Goal: Information Seeking & Learning: Compare options

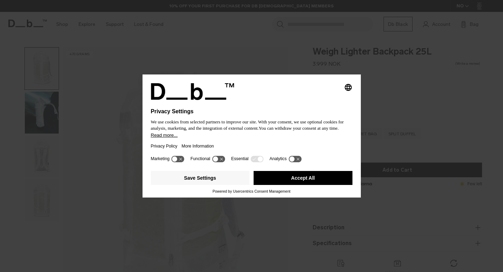
click at [314, 179] on button "Accept All" at bounding box center [303, 178] width 99 height 14
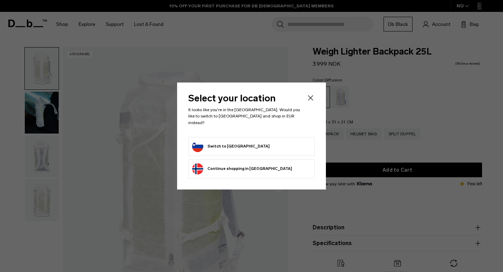
click at [246, 142] on form "Switch to Slovenia" at bounding box center [251, 146] width 119 height 11
click at [217, 144] on button "Switch to Slovenia" at bounding box center [231, 146] width 78 height 11
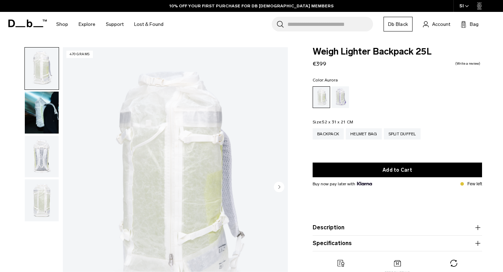
click at [340, 103] on div "Aurora" at bounding box center [341, 97] width 18 height 22
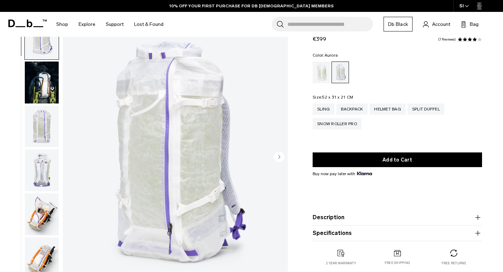
click at [43, 212] on img "button" at bounding box center [42, 214] width 34 height 42
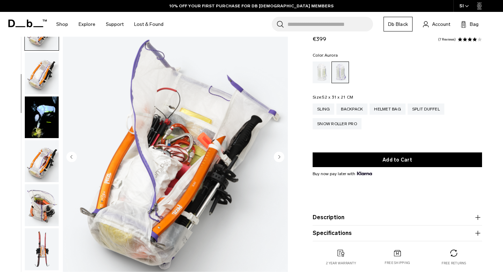
scroll to position [186, 0]
click at [41, 168] on img "button" at bounding box center [42, 160] width 34 height 42
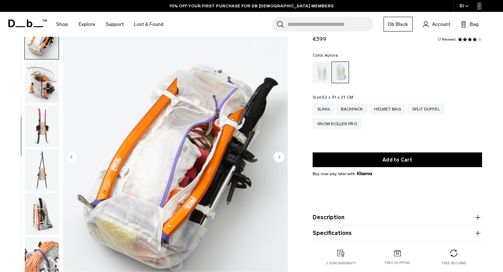
click at [42, 183] on img "button" at bounding box center [42, 170] width 34 height 42
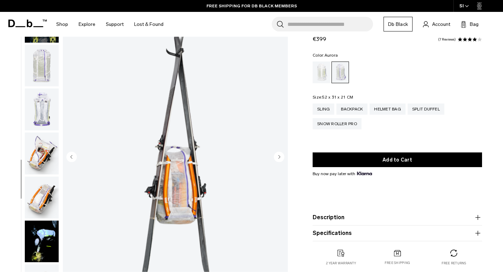
scroll to position [36, 0]
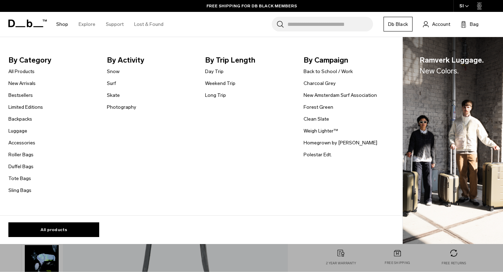
click at [62, 24] on link "Shop" at bounding box center [62, 24] width 12 height 25
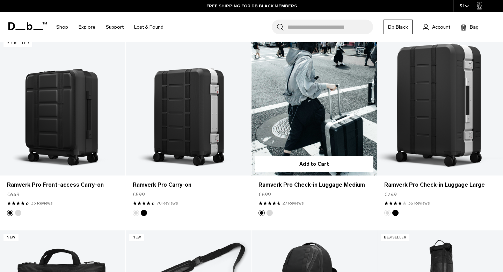
scroll to position [331, 0]
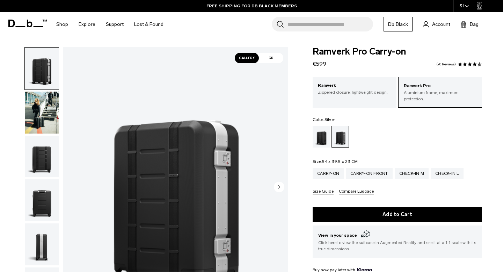
click at [276, 186] on circle "Next slide" at bounding box center [279, 187] width 10 height 10
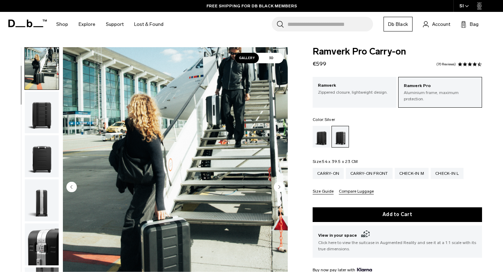
click at [276, 185] on circle "Next slide" at bounding box center [279, 187] width 10 height 10
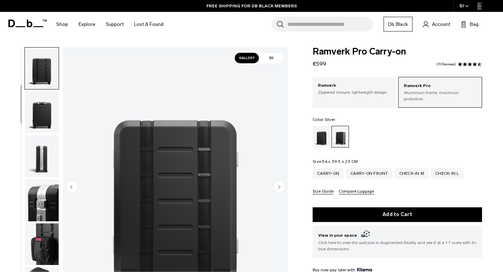
click at [276, 185] on circle "Next slide" at bounding box center [279, 187] width 10 height 10
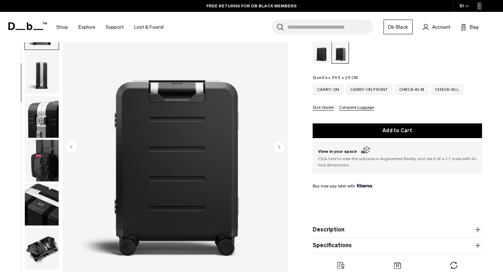
scroll to position [90, 0]
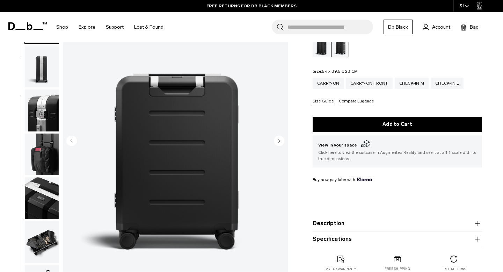
click at [38, 191] on img "button" at bounding box center [42, 198] width 34 height 42
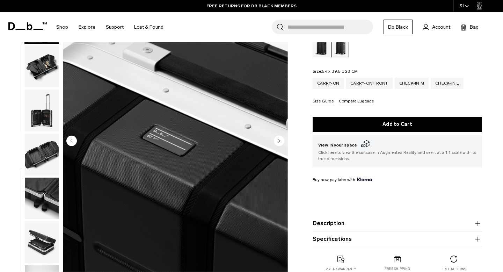
scroll to position [308, 0]
click at [48, 116] on img "button" at bounding box center [42, 110] width 34 height 42
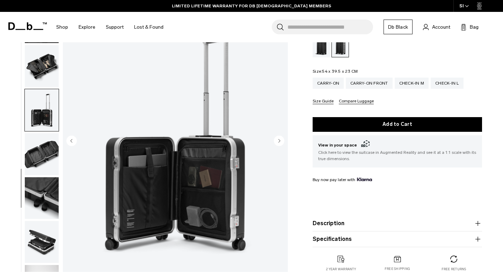
scroll to position [333, 0]
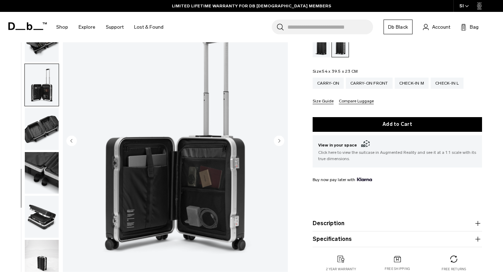
click at [46, 126] on img "button" at bounding box center [42, 129] width 34 height 42
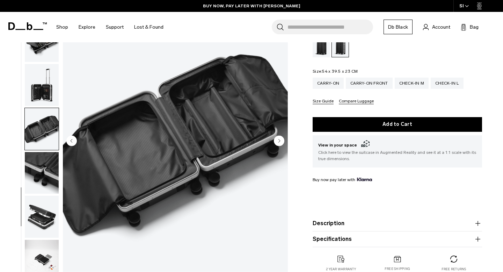
click at [38, 187] on img "button" at bounding box center [42, 173] width 34 height 42
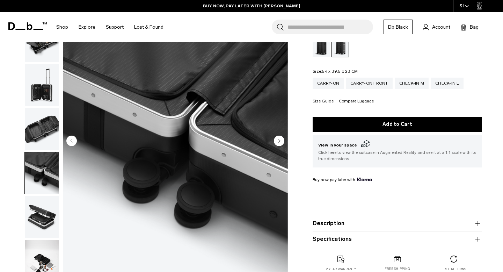
click at [39, 218] on img "button" at bounding box center [42, 217] width 34 height 42
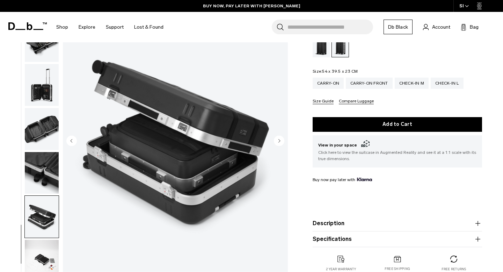
click at [44, 265] on img "button" at bounding box center [42, 261] width 34 height 42
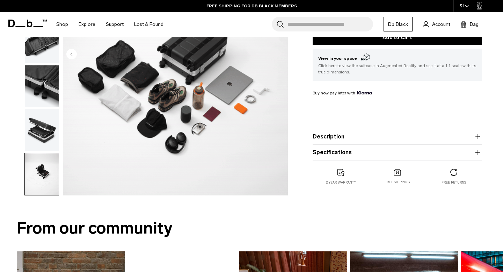
scroll to position [152, 0]
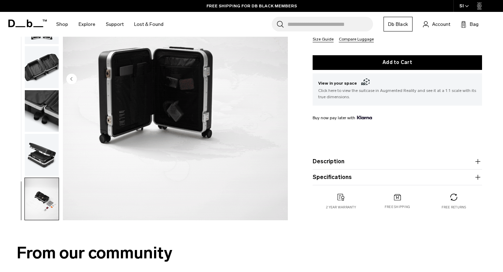
click at [38, 136] on img "button" at bounding box center [42, 155] width 34 height 42
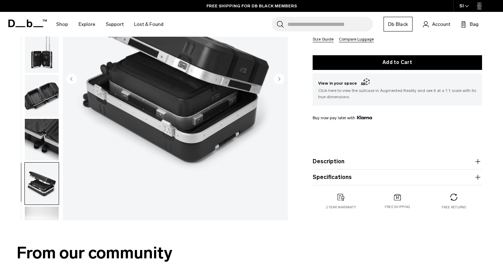
click at [38, 136] on img "button" at bounding box center [42, 139] width 34 height 42
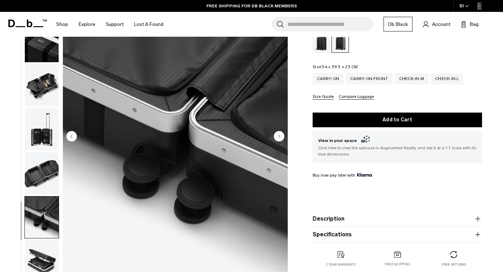
scroll to position [0, 0]
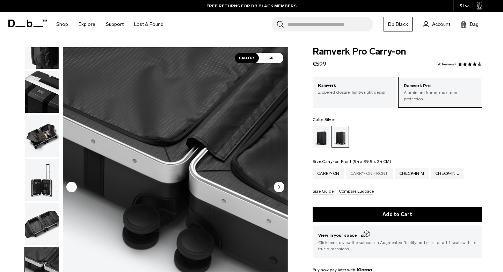
click at [375, 168] on div "Carry-on Front" at bounding box center [369, 173] width 47 height 11
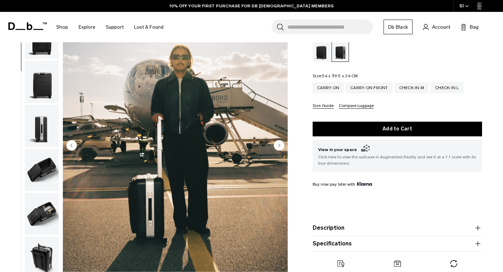
scroll to position [90, 0]
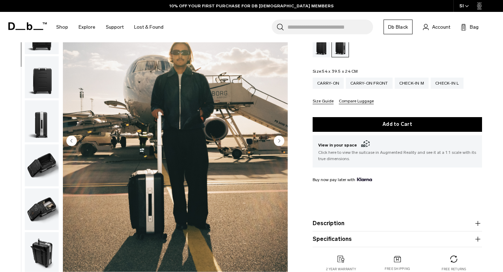
click at [43, 193] on img "button" at bounding box center [42, 209] width 34 height 42
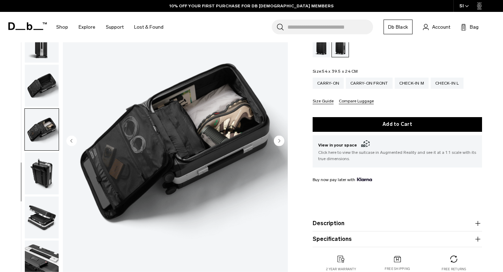
scroll to position [157, 0]
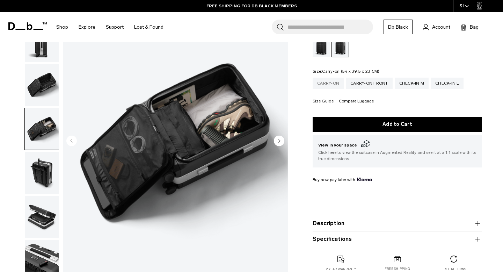
click at [328, 81] on div "Carry-on" at bounding box center [328, 83] width 31 height 11
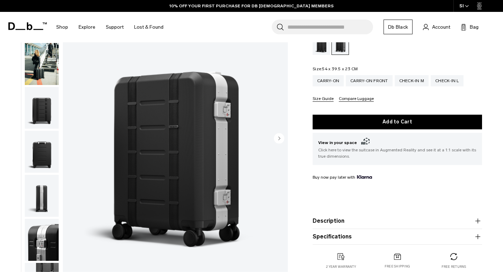
scroll to position [92, 0]
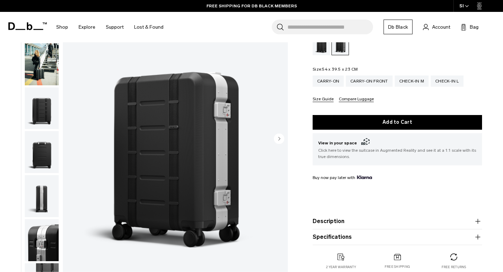
click at [280, 133] on circle "Next slide" at bounding box center [279, 138] width 10 height 10
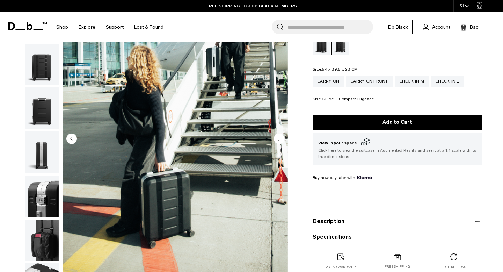
scroll to position [44, 0]
click at [280, 137] on icon "Next slide" at bounding box center [280, 138] width 2 height 3
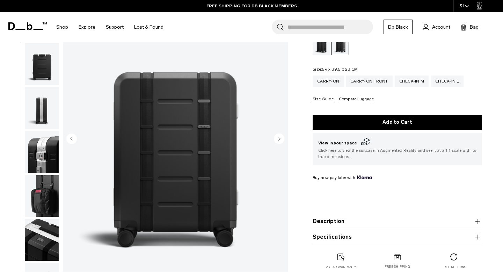
click at [280, 133] on circle "Next slide" at bounding box center [279, 138] width 10 height 10
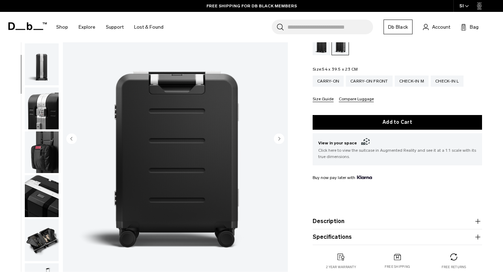
click at [280, 133] on circle "Next slide" at bounding box center [279, 138] width 10 height 10
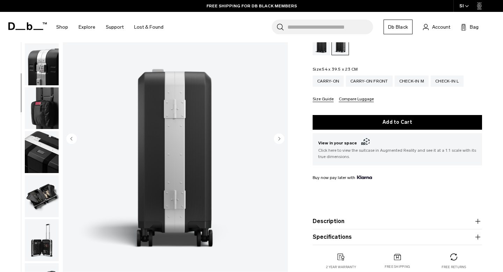
click at [280, 133] on circle "Next slide" at bounding box center [279, 138] width 10 height 10
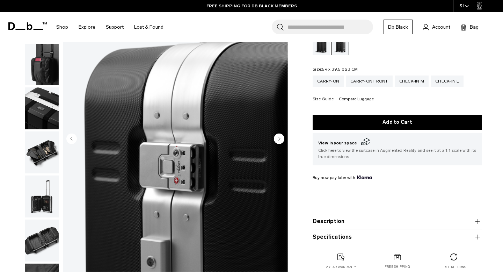
scroll to position [220, 0]
click at [280, 133] on circle "Next slide" at bounding box center [279, 138] width 10 height 10
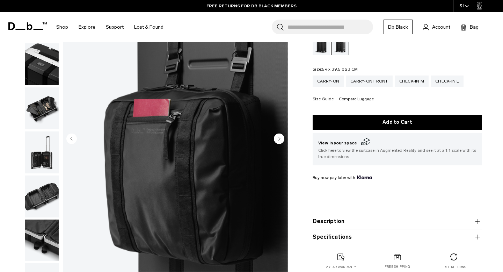
scroll to position [264, 0]
click at [280, 133] on circle "Next slide" at bounding box center [279, 138] width 10 height 10
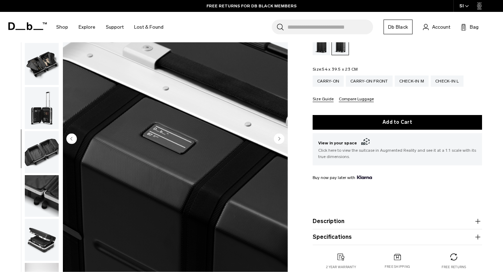
click at [280, 133] on circle "Next slide" at bounding box center [279, 138] width 10 height 10
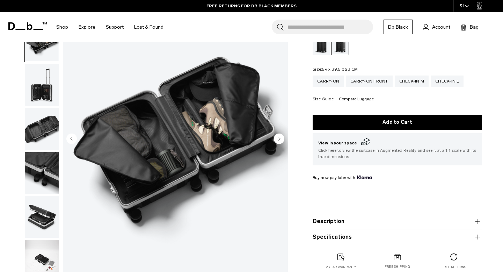
scroll to position [333, 0]
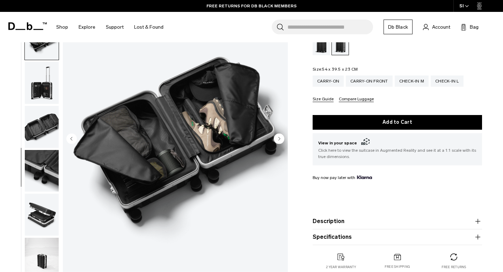
click at [280, 133] on circle "Next slide" at bounding box center [279, 138] width 10 height 10
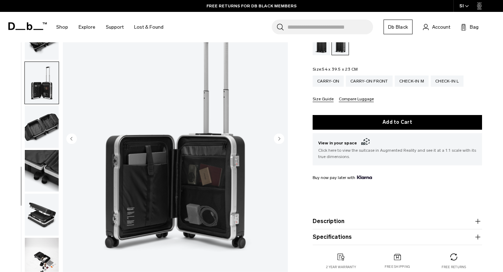
click at [280, 133] on circle "Next slide" at bounding box center [279, 138] width 10 height 10
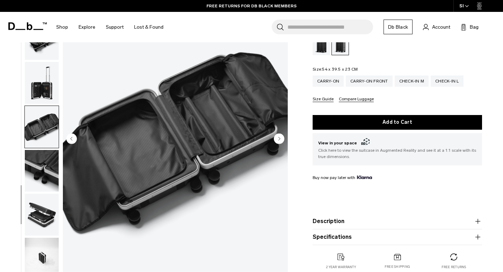
click at [280, 133] on circle "Next slide" at bounding box center [279, 138] width 10 height 10
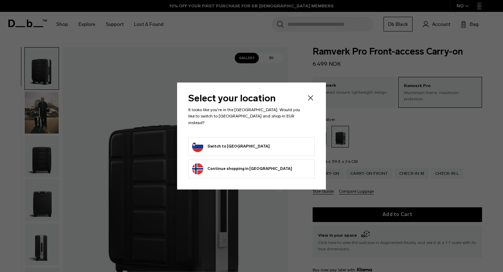
click at [220, 146] on button "Switch to Slovenia" at bounding box center [231, 146] width 78 height 11
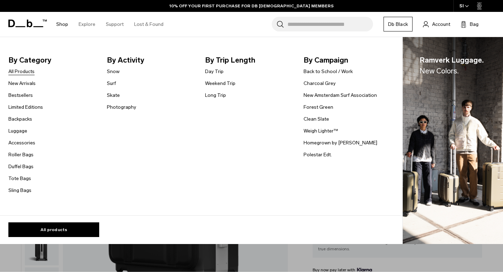
click at [27, 71] on link "All Products" at bounding box center [21, 71] width 26 height 7
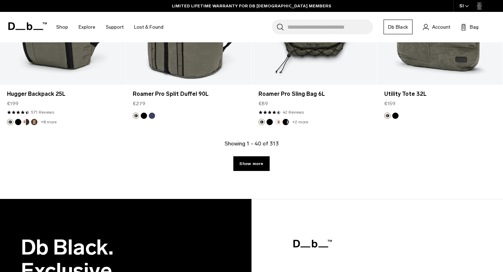
scroll to position [2147, 0]
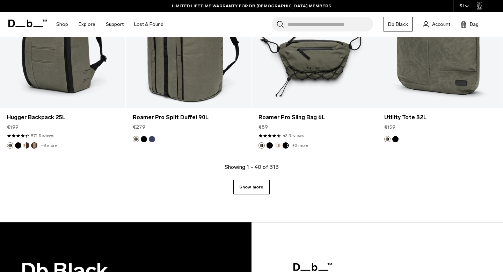
click at [253, 189] on link "Show more" at bounding box center [251, 187] width 36 height 15
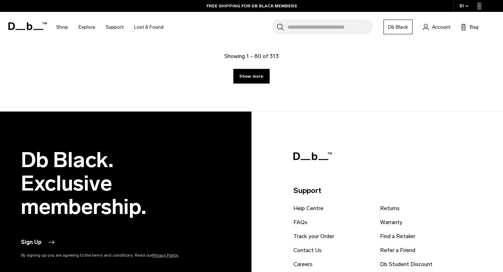
scroll to position [4202, 0]
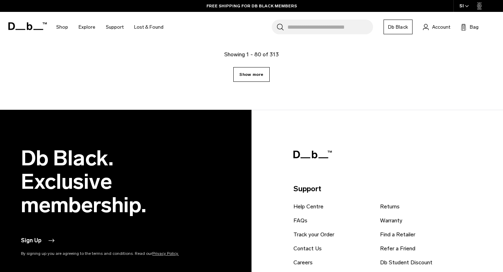
click at [258, 74] on link "Show more" at bounding box center [251, 74] width 36 height 15
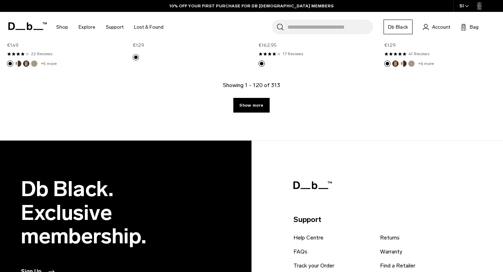
scroll to position [6124, 0]
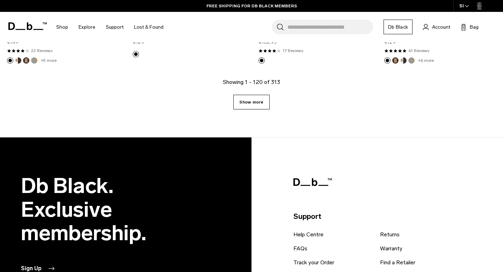
click at [260, 95] on link "Show more" at bounding box center [251, 102] width 36 height 15
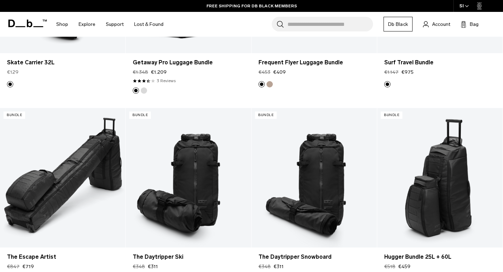
scroll to position [7506, 0]
